Goal: Book appointment/travel/reservation

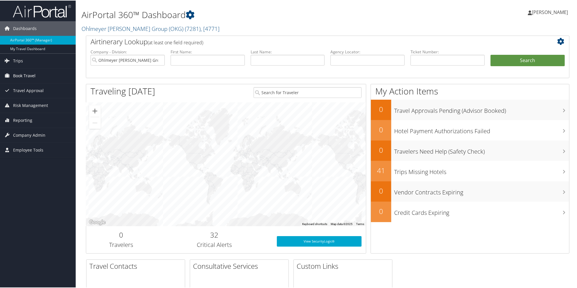
click at [28, 73] on span "Book Travel" at bounding box center [24, 75] width 22 height 15
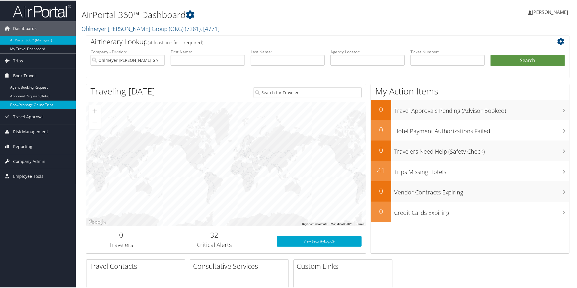
click at [24, 105] on link "Book/Manage Online Trips" at bounding box center [38, 104] width 76 height 9
